Goal: Navigation & Orientation: Find specific page/section

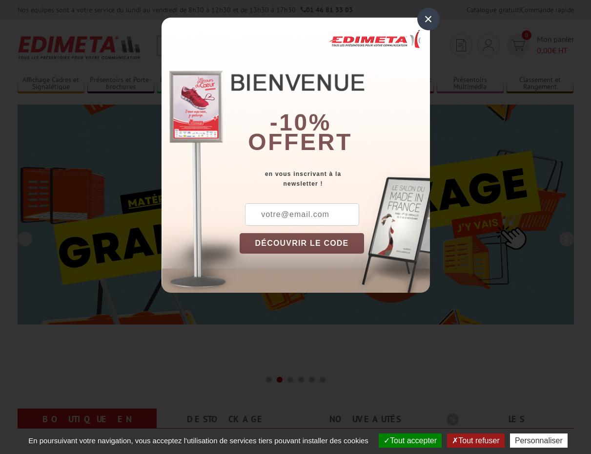
click at [425, 20] on div "×" at bounding box center [429, 19] width 22 height 22
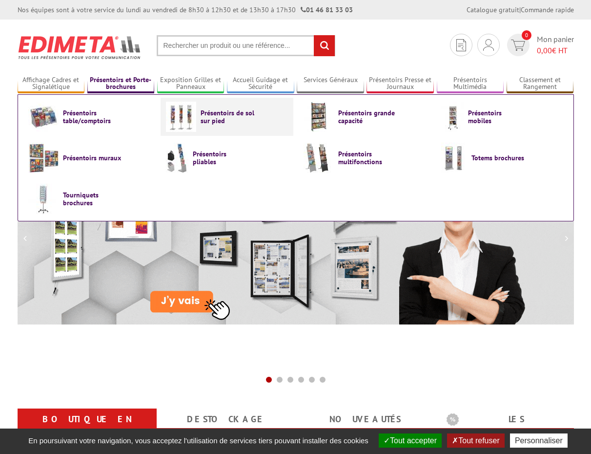
click at [203, 123] on span "Présentoirs de sol sur pied" at bounding box center [230, 117] width 59 height 16
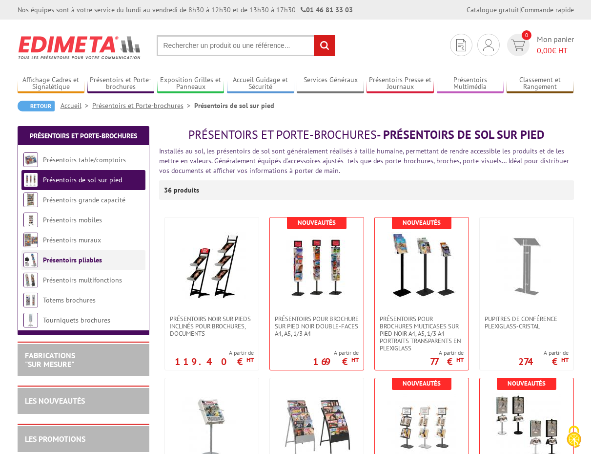
click at [75, 259] on link "Présentoirs pliables" at bounding box center [72, 259] width 59 height 9
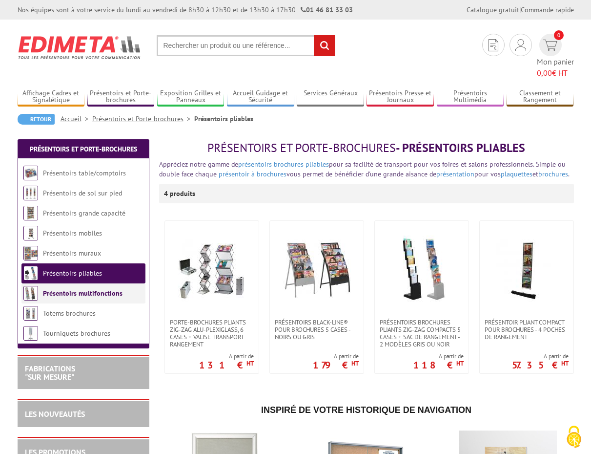
click at [64, 289] on link "Présentoirs multifonctions" at bounding box center [83, 293] width 80 height 9
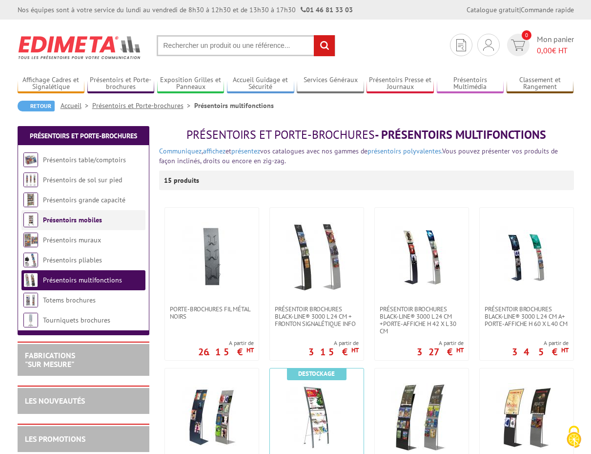
click at [73, 219] on link "Présentoirs mobiles" at bounding box center [72, 219] width 59 height 9
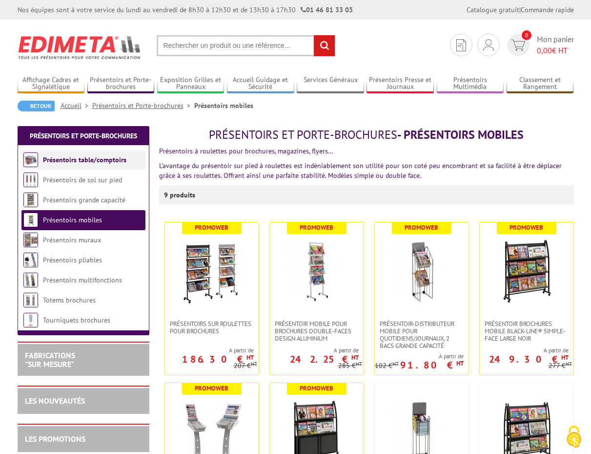
click at [94, 161] on link "Présentoirs table/comptoirs" at bounding box center [85, 159] width 84 height 9
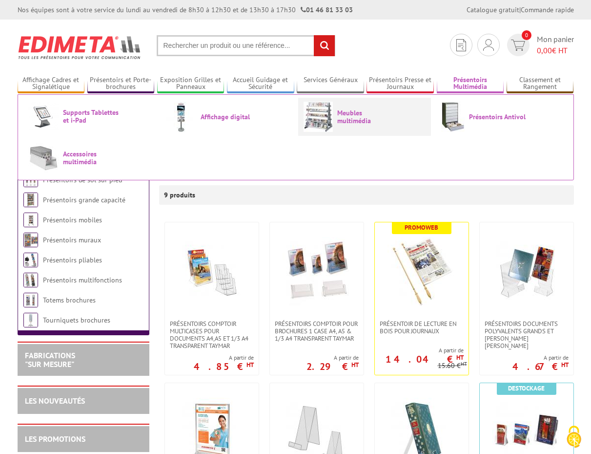
click at [334, 128] on link "Meubles multimédia" at bounding box center [365, 117] width 122 height 30
